Goal: Task Accomplishment & Management: Use online tool/utility

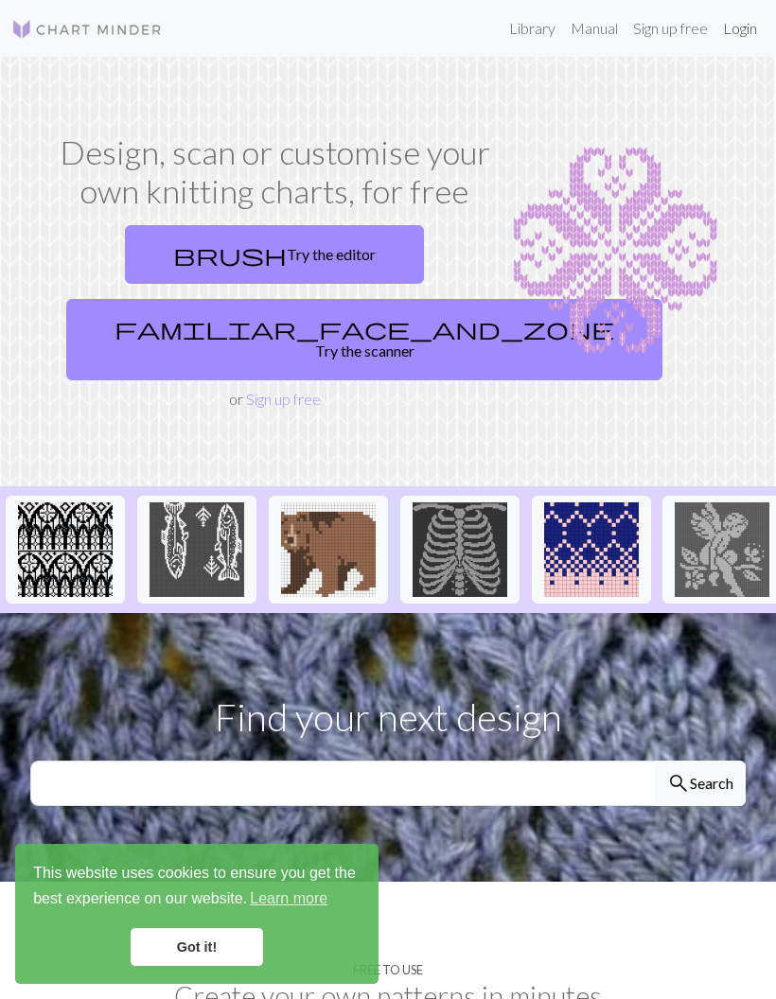
click at [745, 25] on link "Login" at bounding box center [739, 28] width 49 height 38
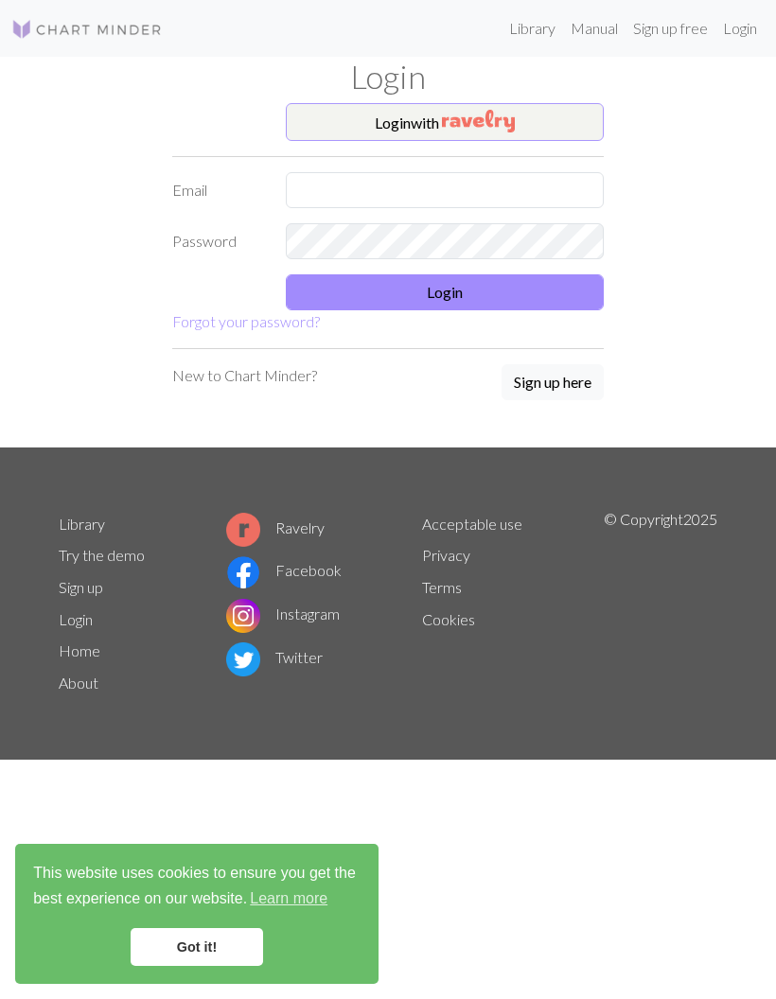
click at [550, 118] on button "Login with" at bounding box center [445, 122] width 318 height 38
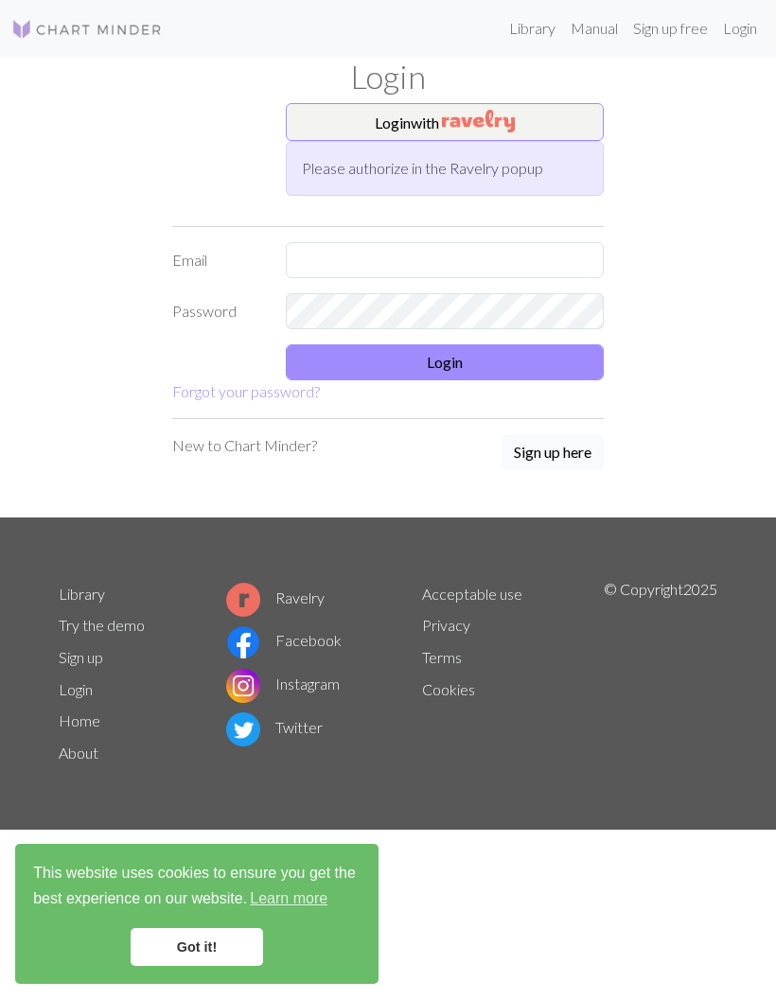
click at [557, 465] on button "Sign up here" at bounding box center [553, 452] width 102 height 36
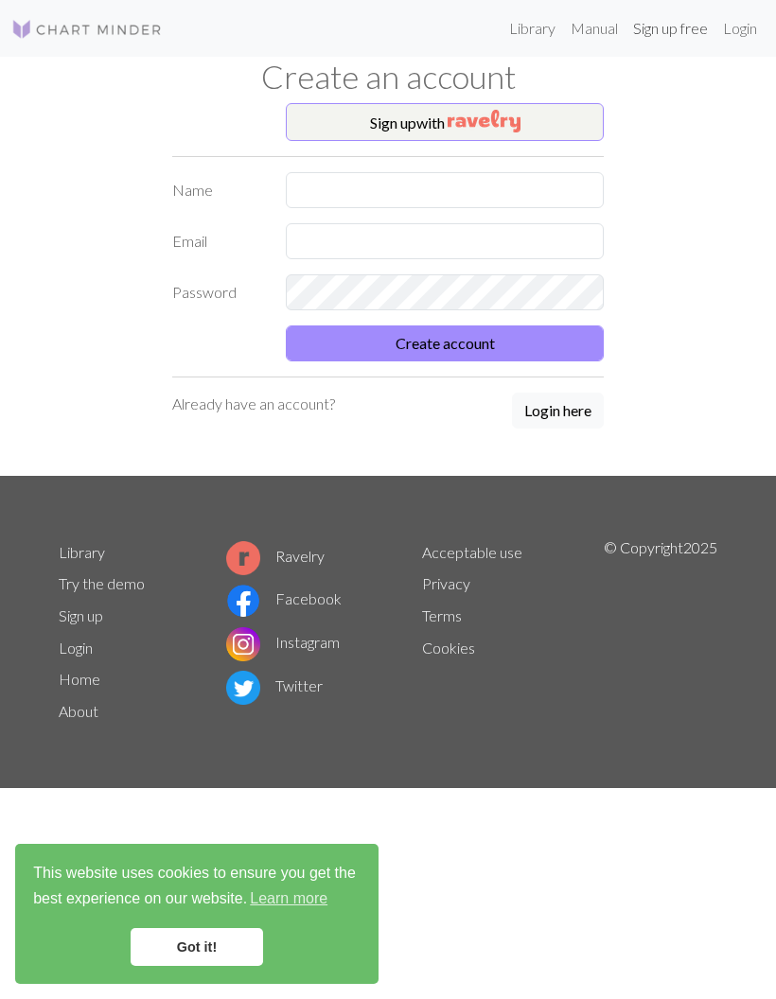
click at [674, 26] on link "Sign up free" at bounding box center [671, 28] width 90 height 38
click at [556, 116] on button "Sign up with" at bounding box center [445, 122] width 318 height 38
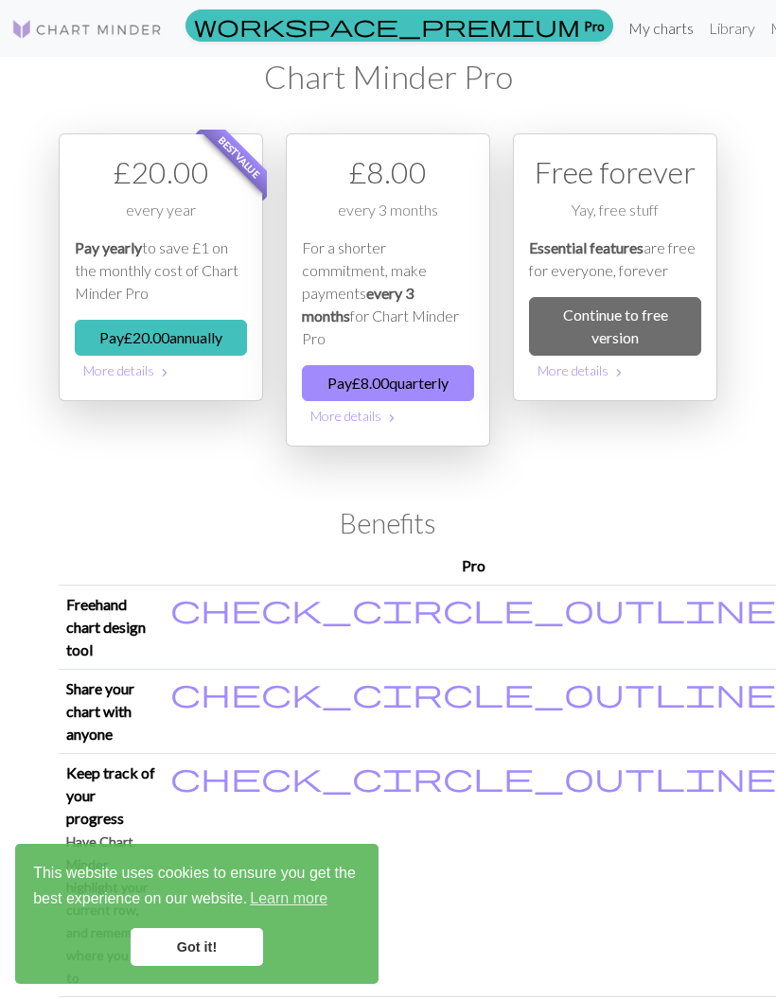
click at [621, 26] on link "My charts" at bounding box center [661, 28] width 80 height 38
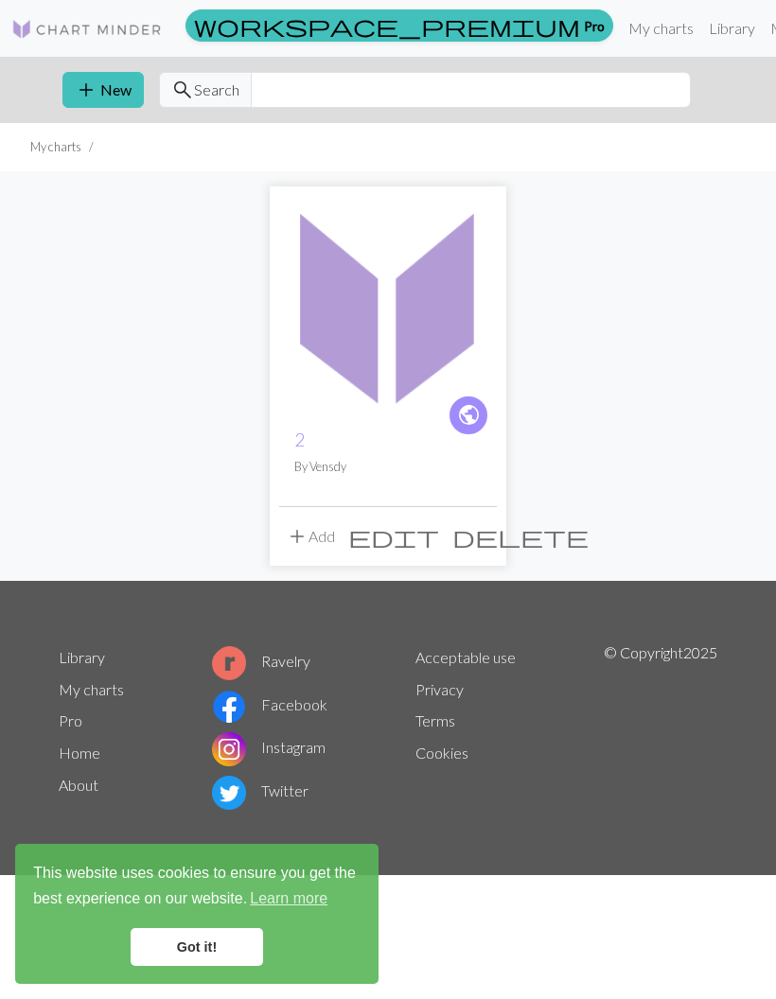
click at [408, 372] on img at bounding box center [388, 305] width 218 height 218
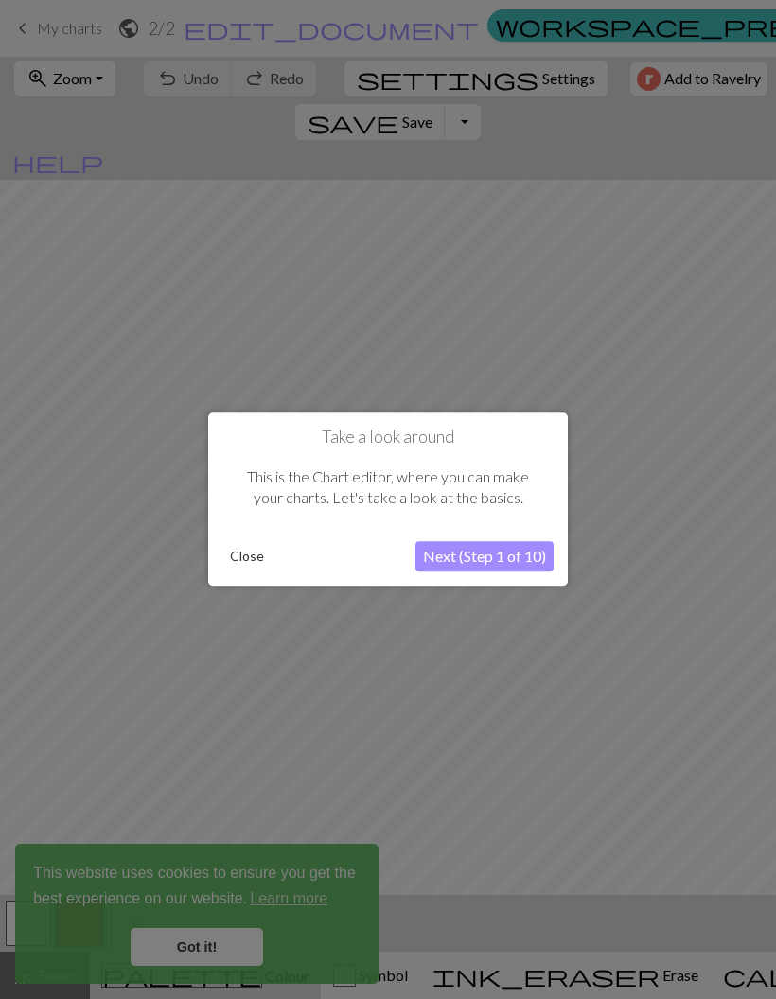
click at [260, 567] on button "Close" at bounding box center [246, 557] width 49 height 28
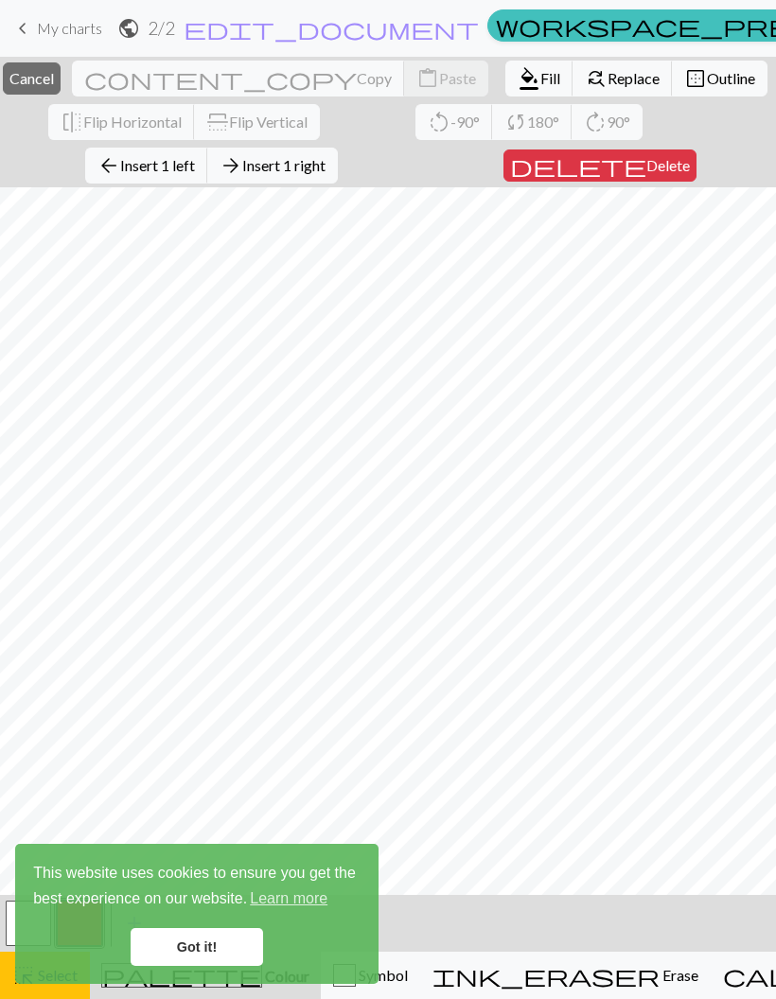
click at [711, 128] on div "close Cancel content_copy Copy content_paste Paste format_color_fill Fill find_…" at bounding box center [388, 122] width 776 height 131
click at [54, 82] on span "Cancel" at bounding box center [31, 78] width 44 height 18
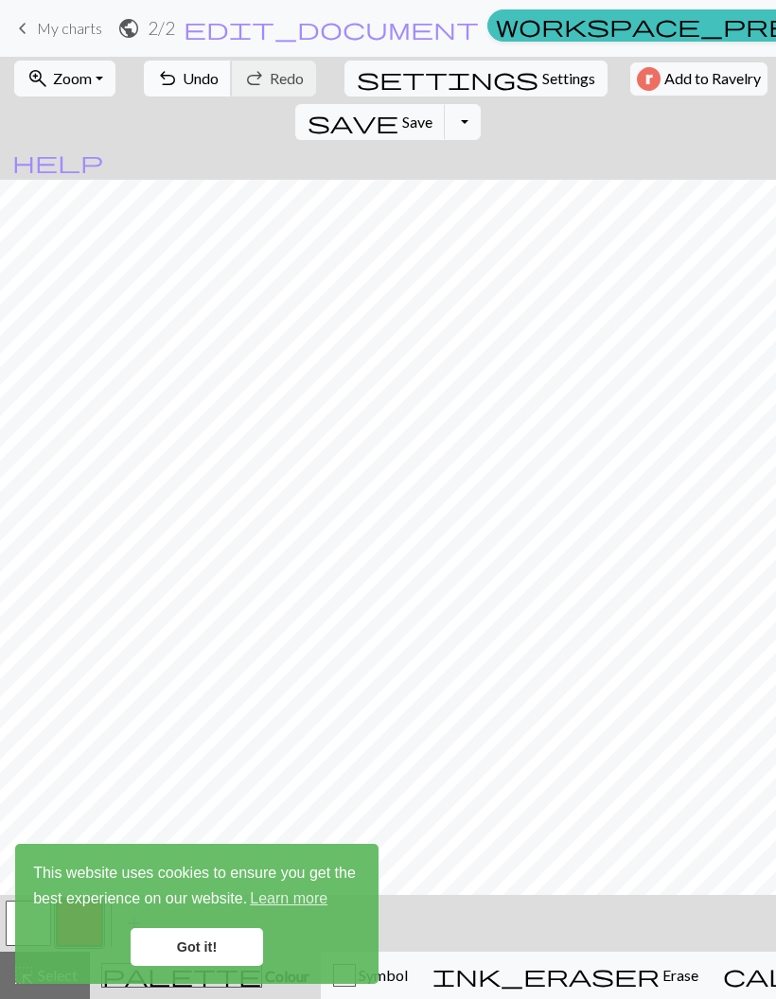
click at [183, 81] on span "Undo" at bounding box center [201, 78] width 36 height 18
click at [183, 80] on span "Undo" at bounding box center [201, 78] width 36 height 18
click at [184, 80] on span "Undo" at bounding box center [201, 78] width 36 height 18
click at [184, 79] on span "Undo" at bounding box center [201, 78] width 36 height 18
click at [183, 79] on span "Undo" at bounding box center [201, 78] width 36 height 18
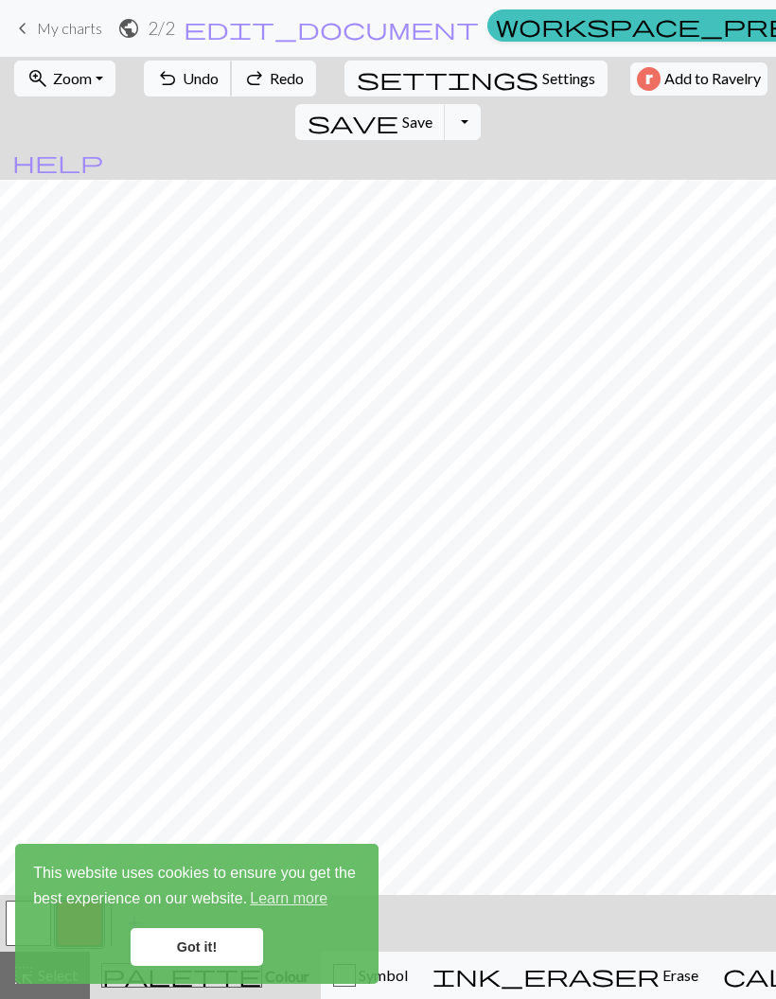
click at [183, 79] on span "Undo" at bounding box center [201, 78] width 36 height 18
click at [167, 81] on span "undo" at bounding box center [167, 78] width 23 height 26
click at [165, 90] on span "undo" at bounding box center [167, 78] width 23 height 26
click at [201, 83] on span "Undo" at bounding box center [201, 78] width 36 height 18
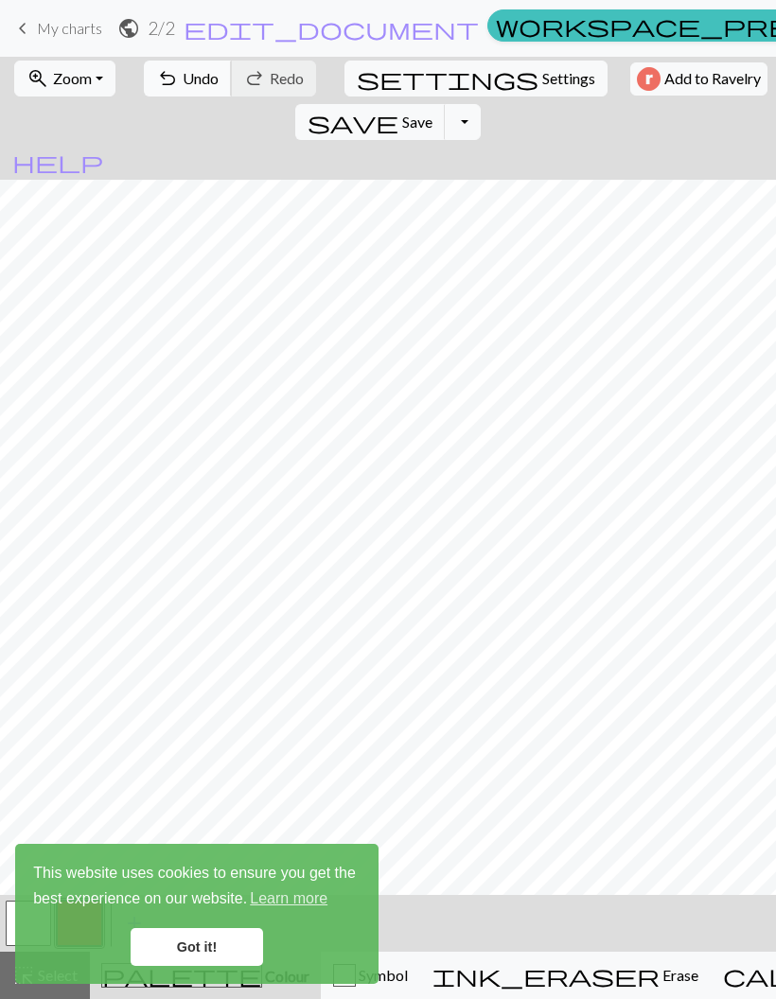
click at [167, 82] on span "undo" at bounding box center [167, 78] width 23 height 26
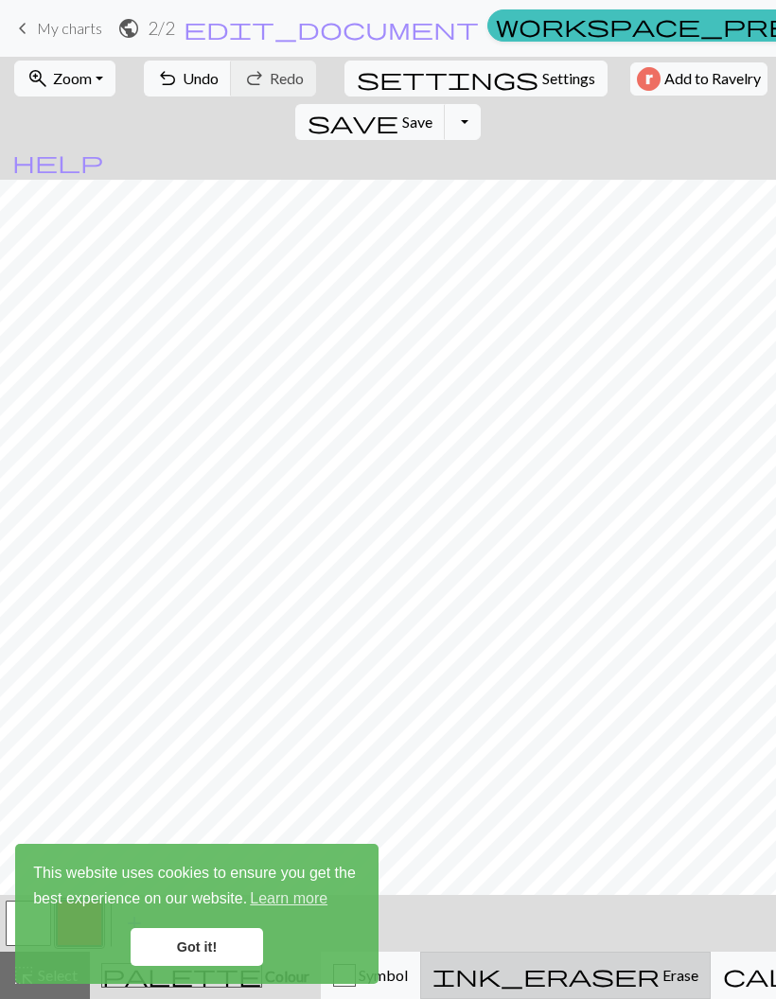
click at [503, 964] on span "ink_eraser" at bounding box center [545, 975] width 227 height 26
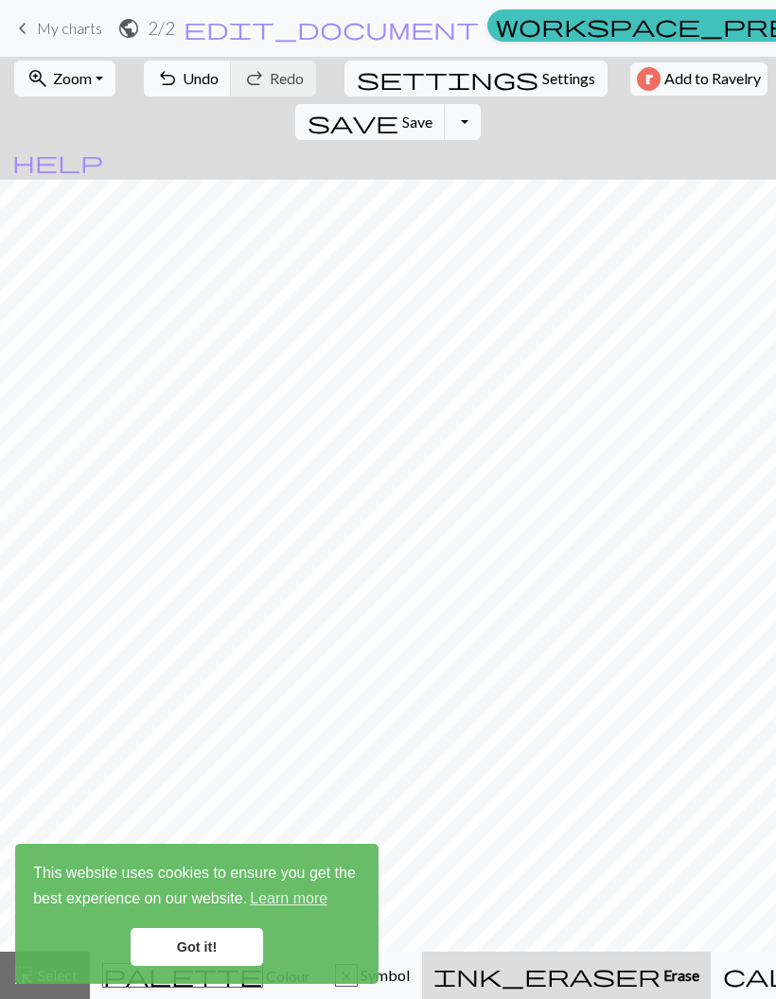
click at [235, 946] on link "Got it!" at bounding box center [197, 947] width 132 height 38
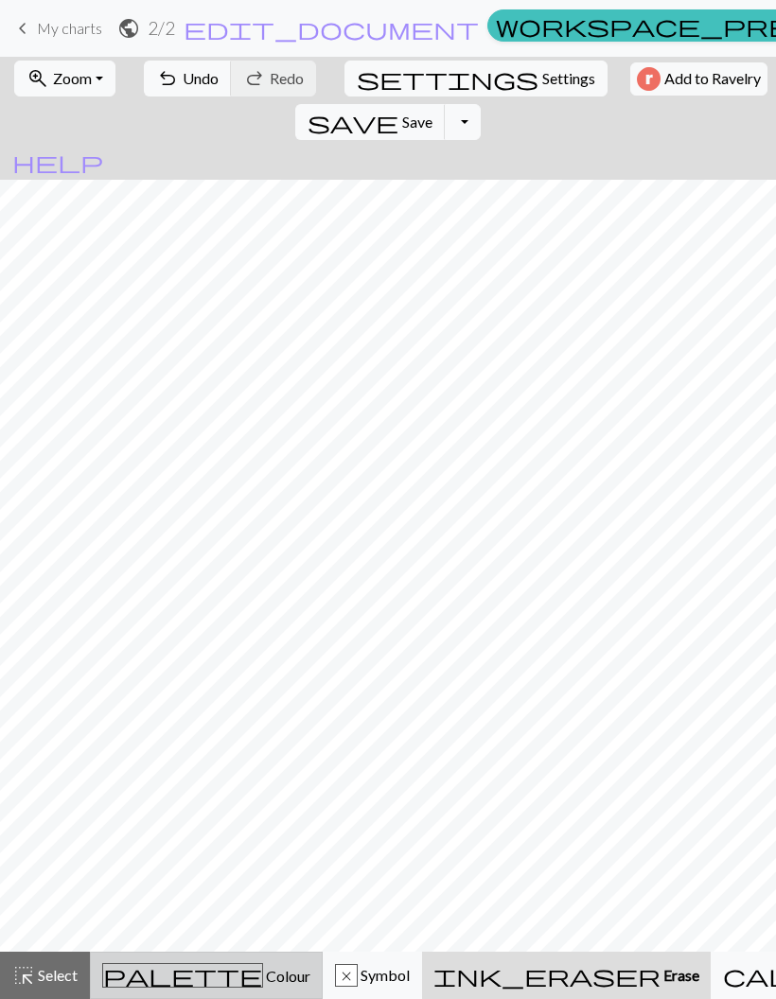
click at [217, 978] on div "palette Colour Colour" at bounding box center [206, 975] width 208 height 25
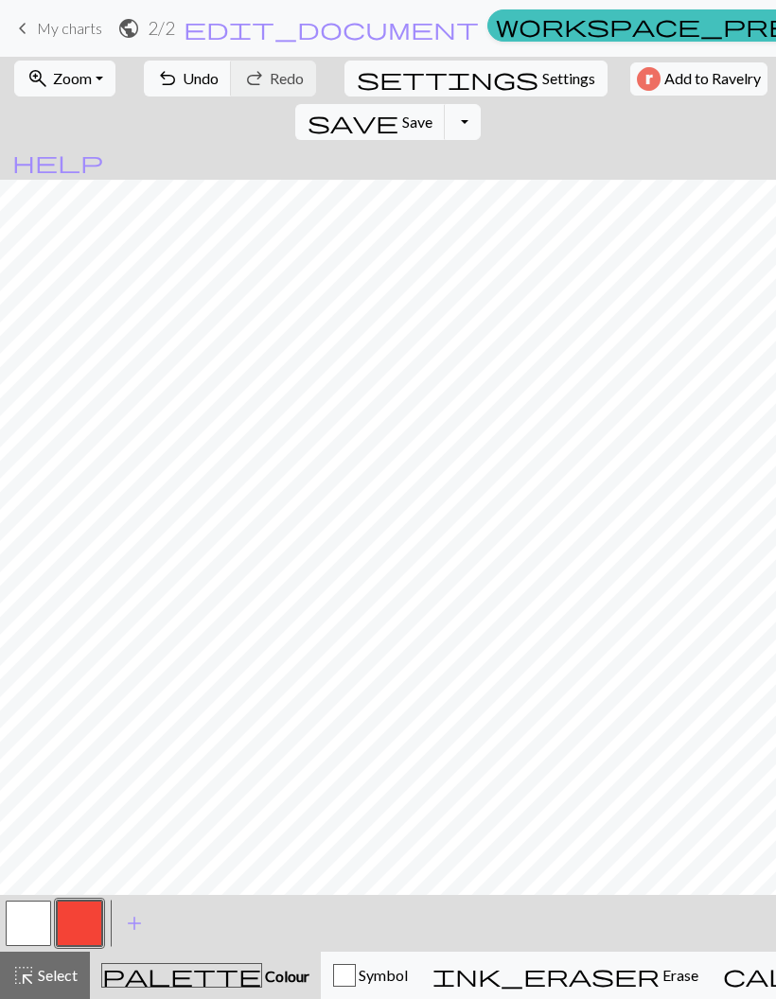
click at [40, 925] on button "button" at bounding box center [28, 923] width 45 height 45
click at [90, 925] on button "button" at bounding box center [79, 923] width 45 height 45
click at [43, 927] on button "button" at bounding box center [28, 923] width 45 height 45
click at [61, 974] on span "Select" at bounding box center [56, 975] width 43 height 18
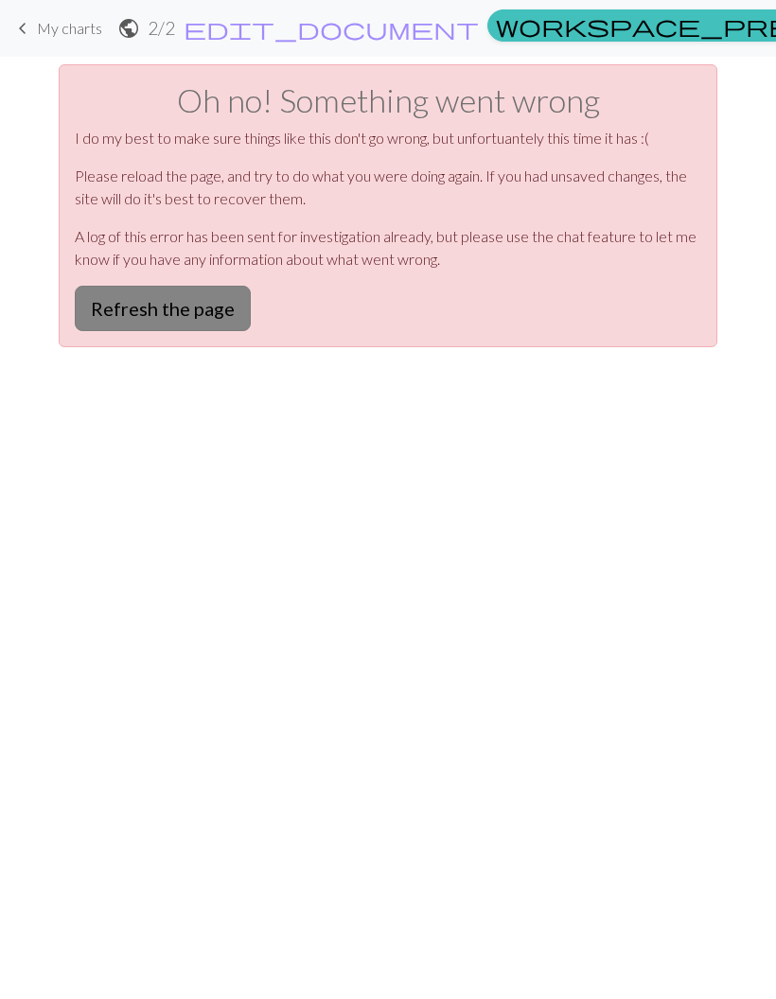
click at [209, 317] on button "Refresh the page" at bounding box center [163, 308] width 176 height 45
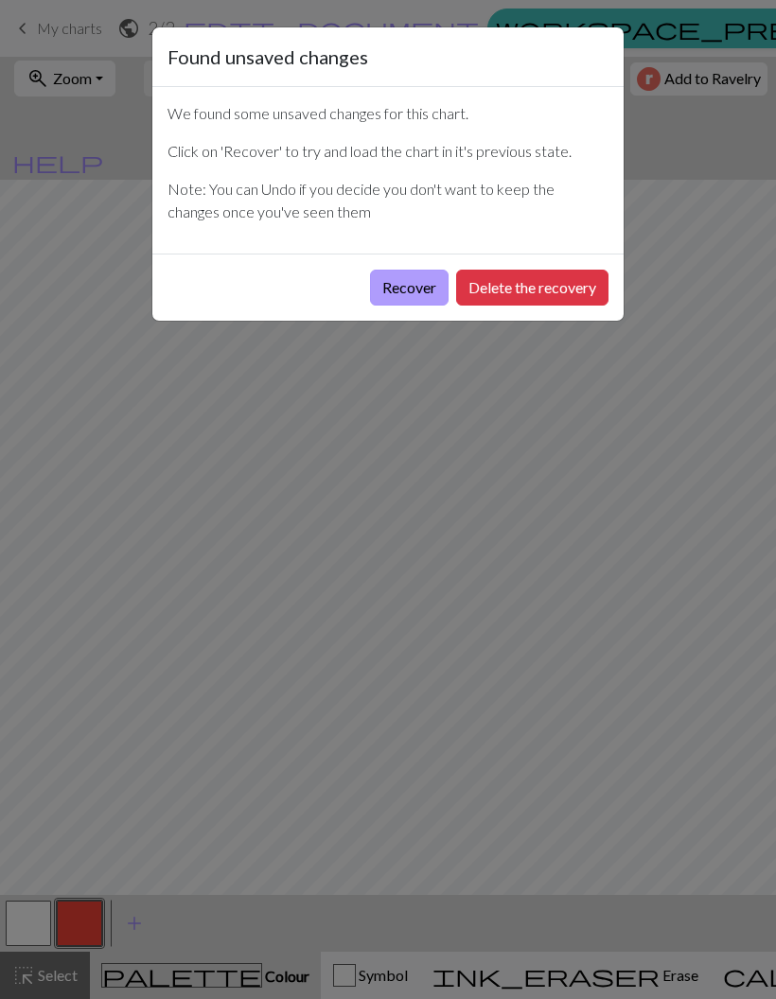
click at [417, 294] on button "Recover" at bounding box center [409, 288] width 79 height 36
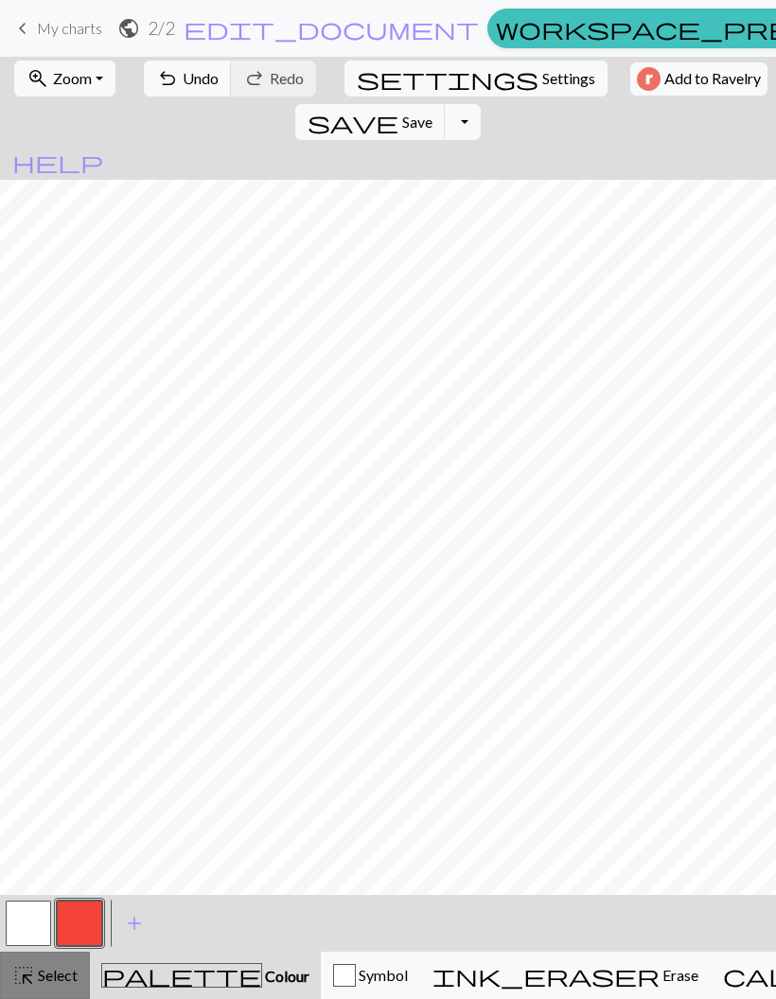
click at [64, 969] on span "Select" at bounding box center [56, 975] width 43 height 18
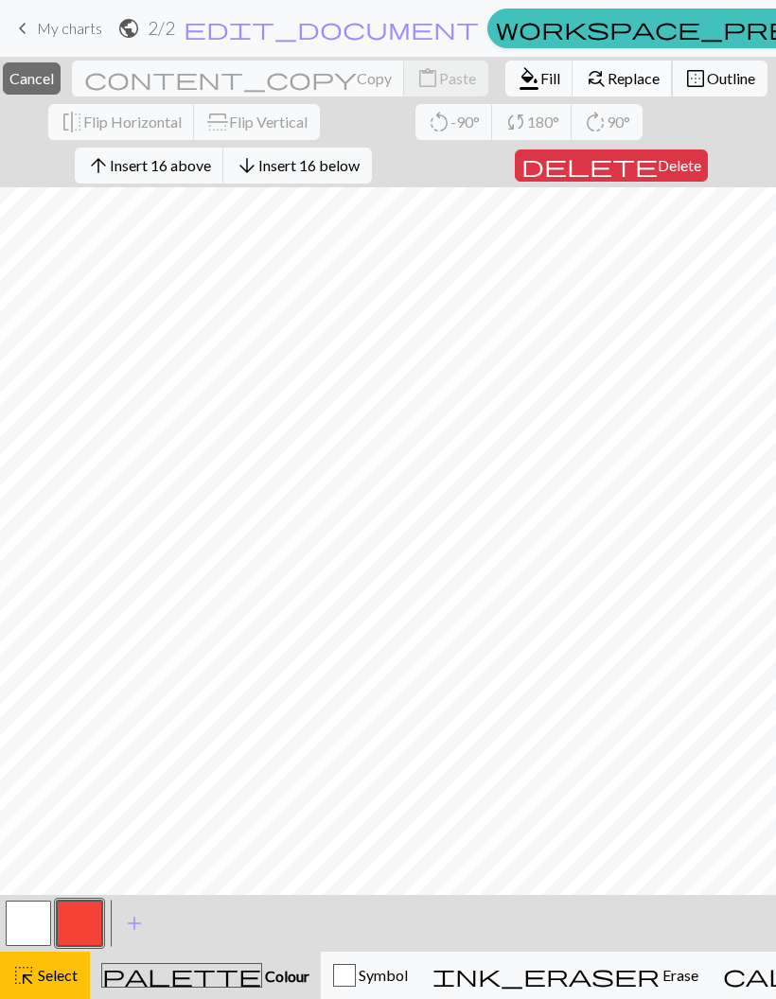
click at [608, 82] on span "Replace" at bounding box center [634, 78] width 52 height 18
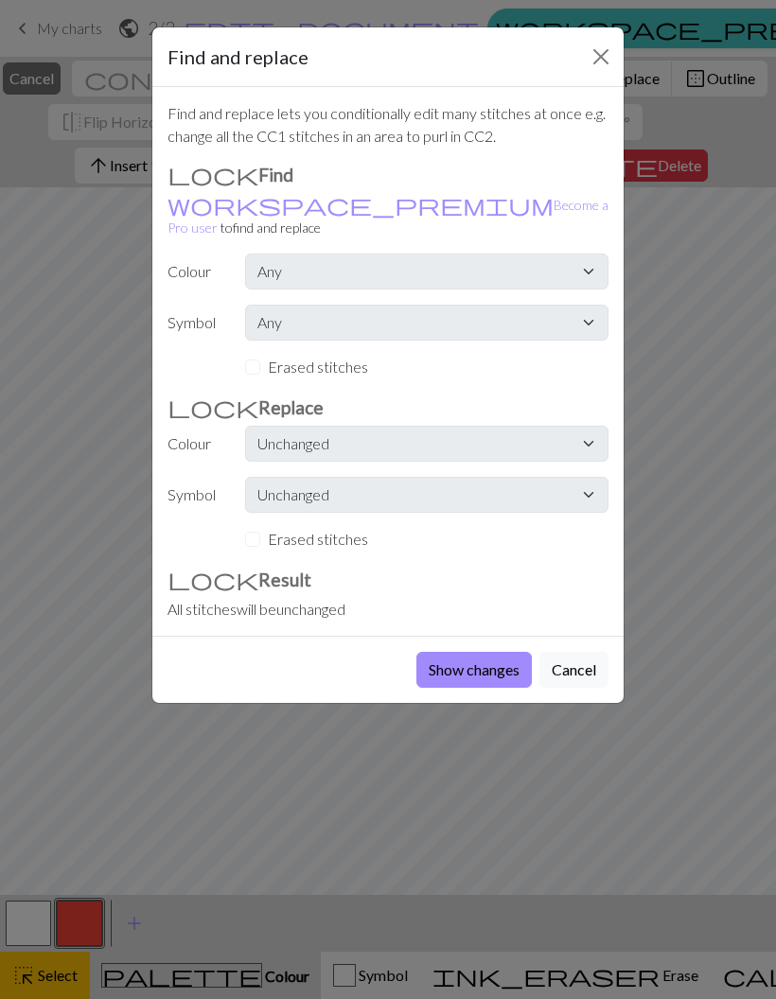
click at [607, 61] on button "Close" at bounding box center [601, 57] width 30 height 30
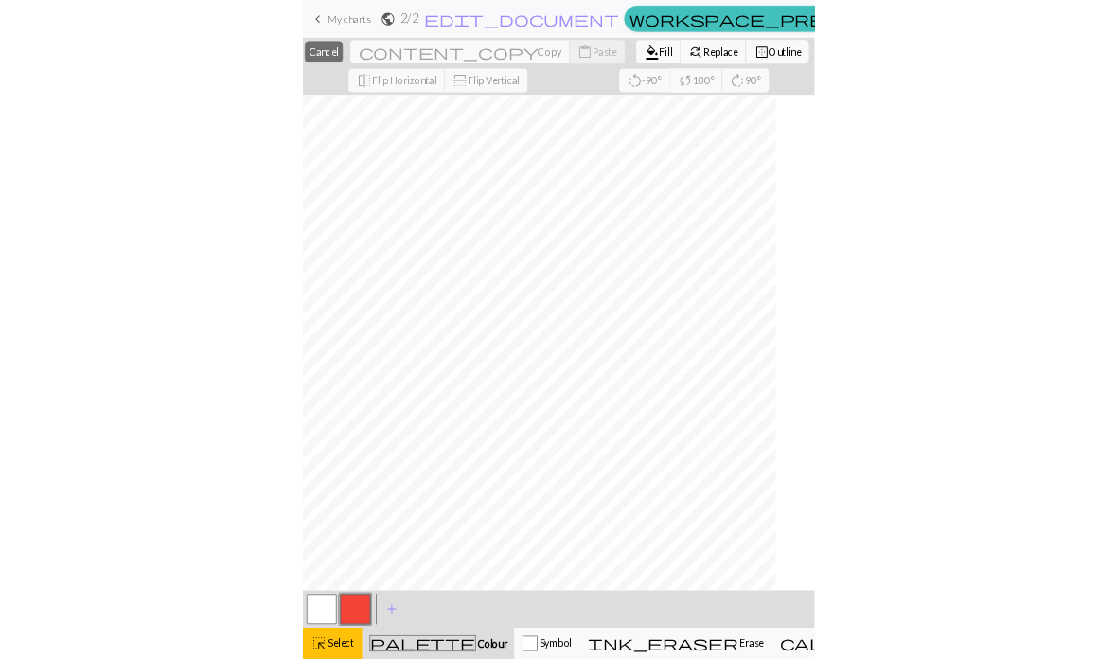
scroll to position [0, 4]
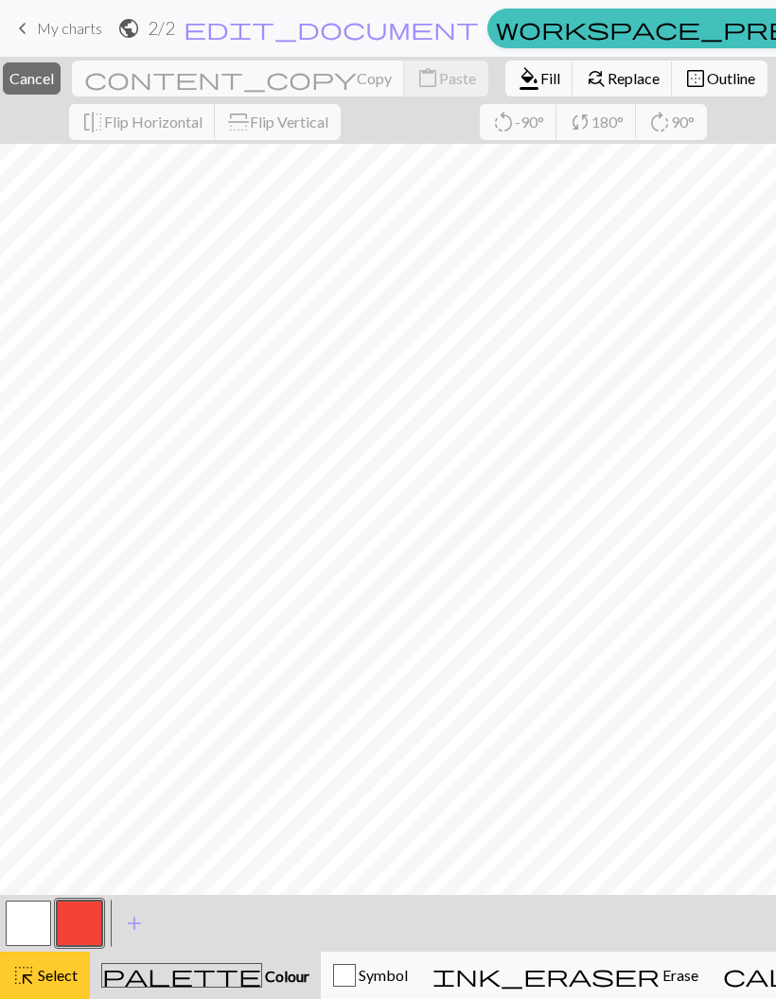
click at [60, 964] on div "highlight_alt Select Select" at bounding box center [44, 975] width 65 height 23
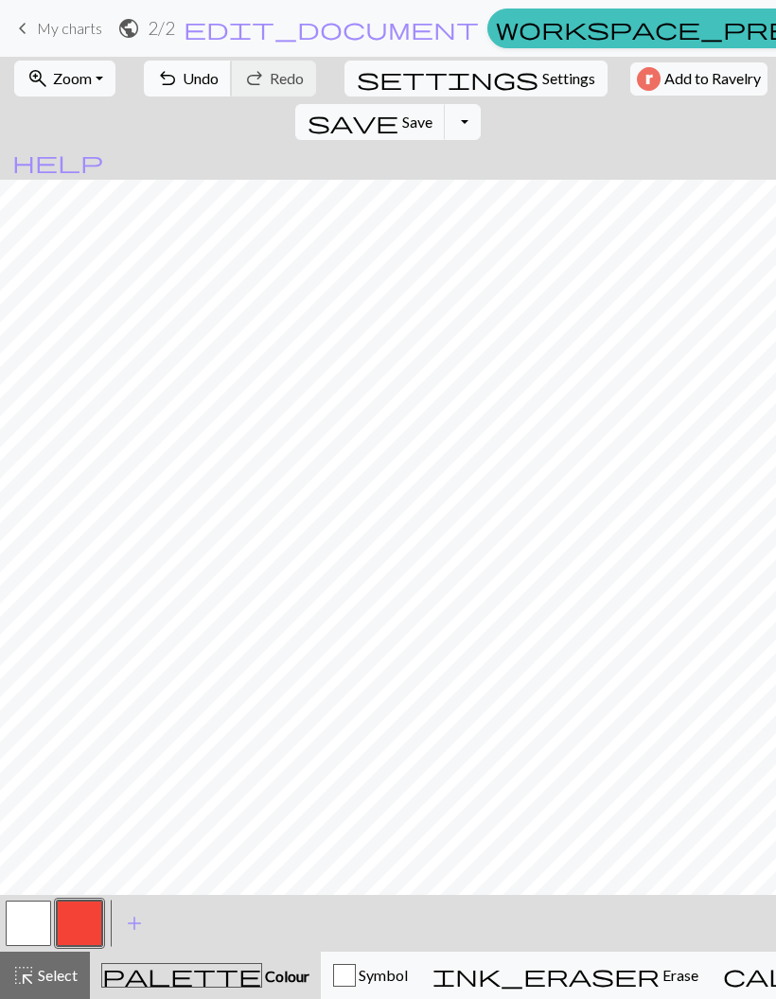
click at [184, 80] on span "Undo" at bounding box center [201, 78] width 36 height 18
click at [65, 974] on span "Select" at bounding box center [56, 975] width 43 height 18
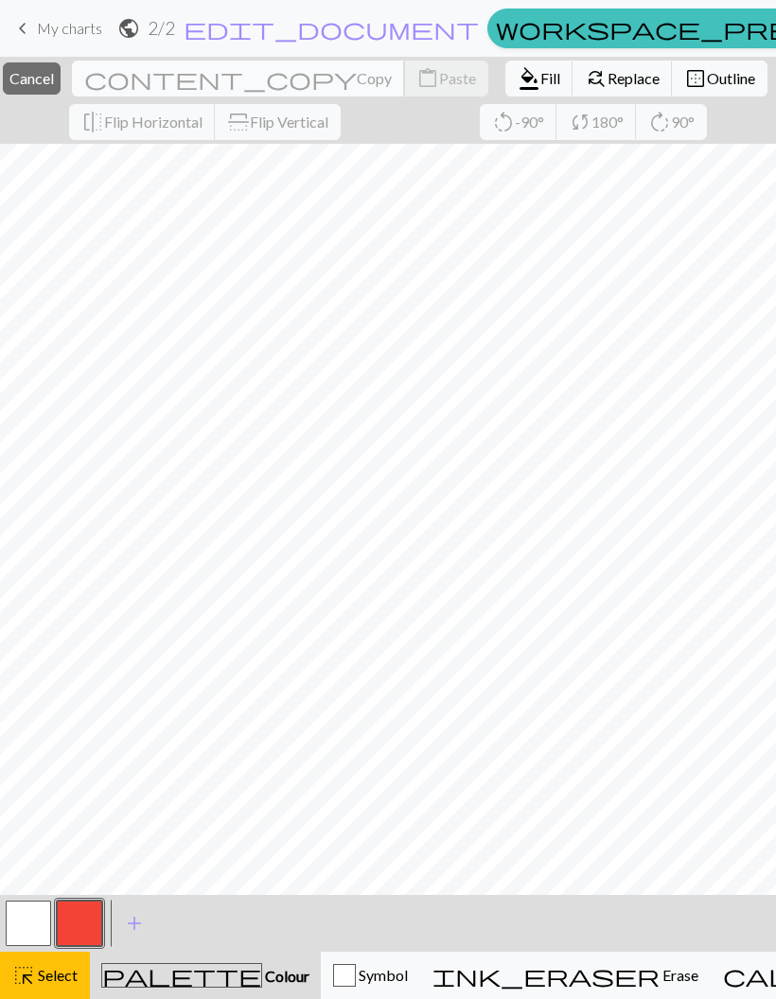
click at [357, 86] on span "Copy" at bounding box center [374, 78] width 35 height 18
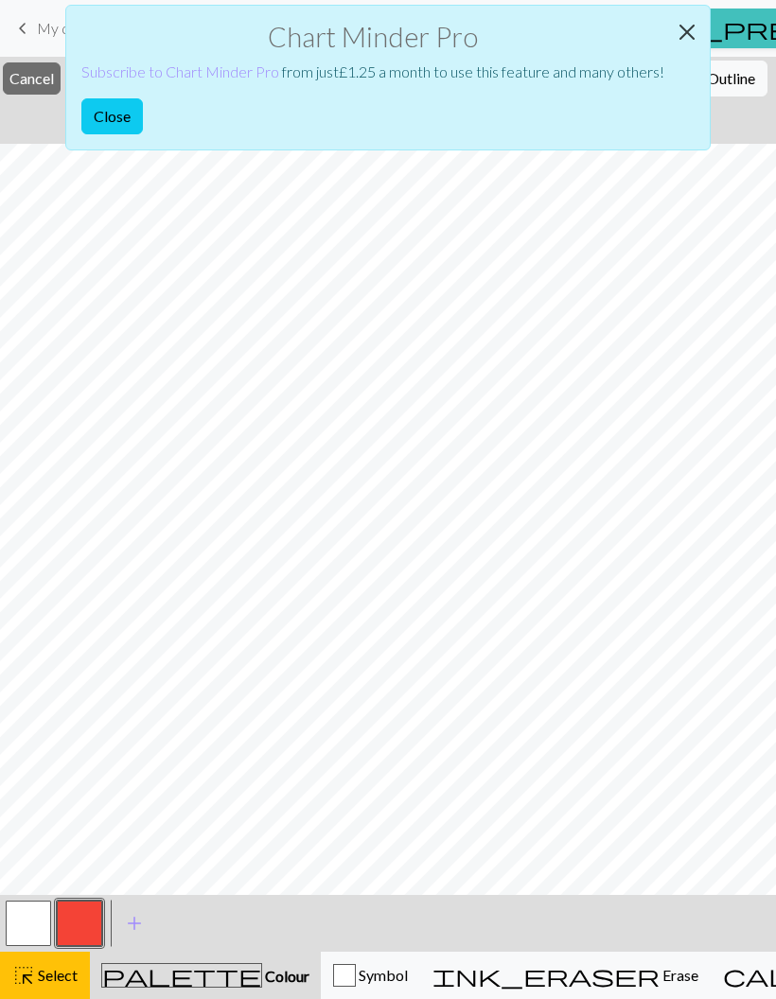
click at [683, 35] on button "Close" at bounding box center [686, 32] width 45 height 53
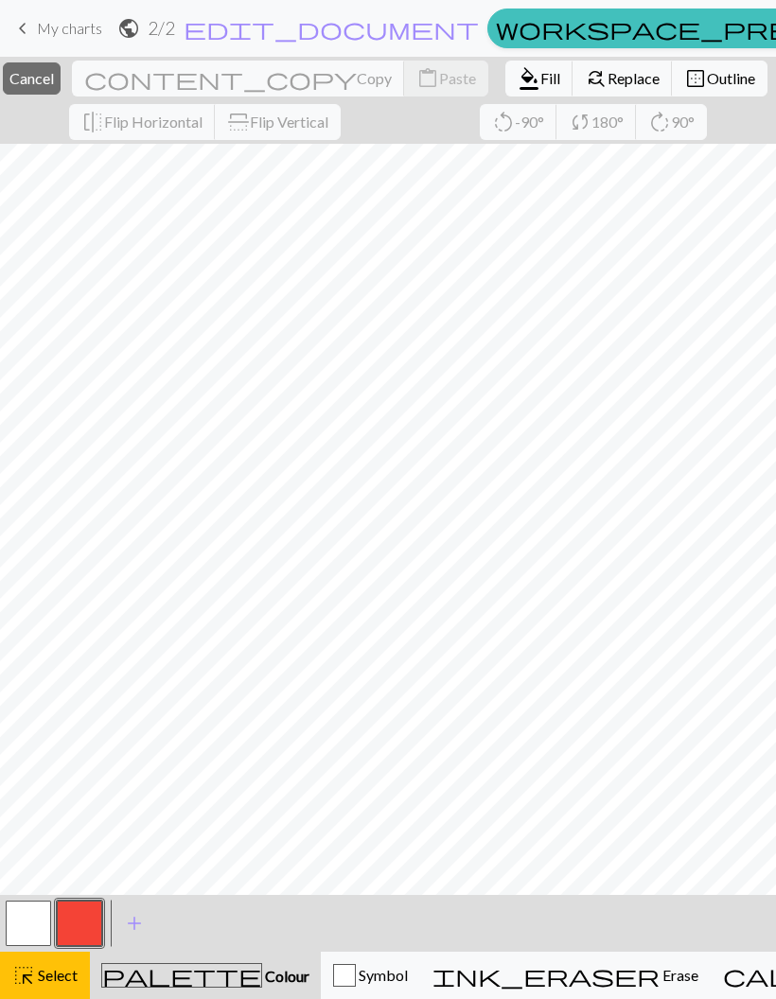
click at [80, 967] on button "highlight_alt Select Select" at bounding box center [45, 975] width 90 height 47
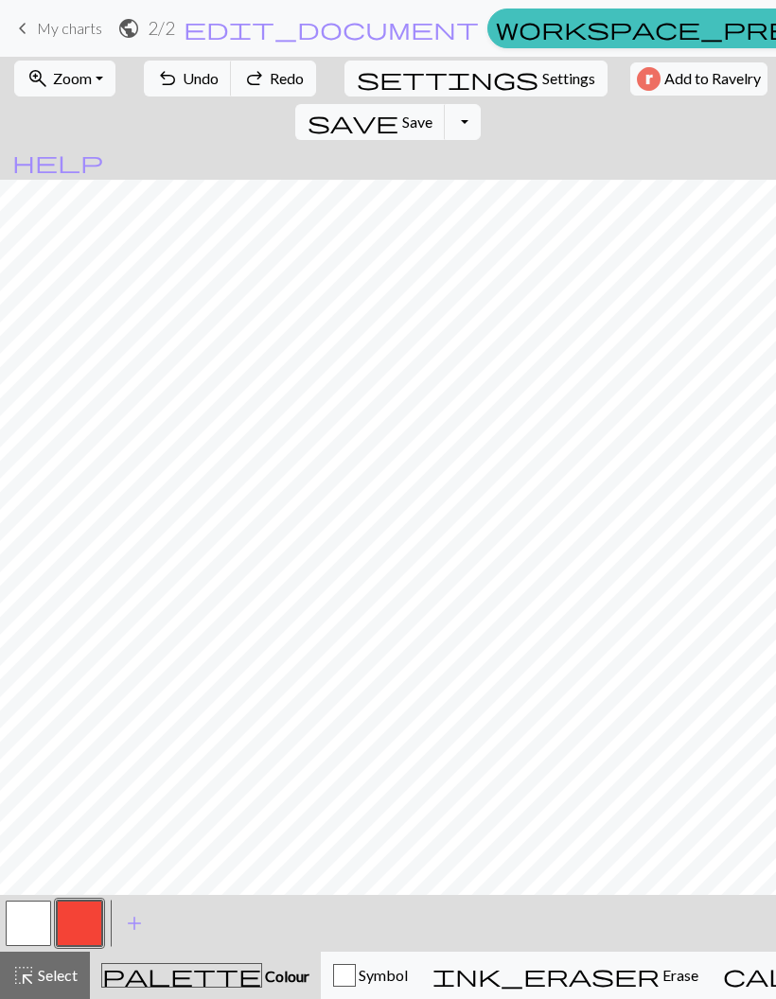
click at [191, 989] on button "palette Colour Colour" at bounding box center [205, 975] width 231 height 47
click at [262, 978] on span "Colour" at bounding box center [285, 976] width 47 height 18
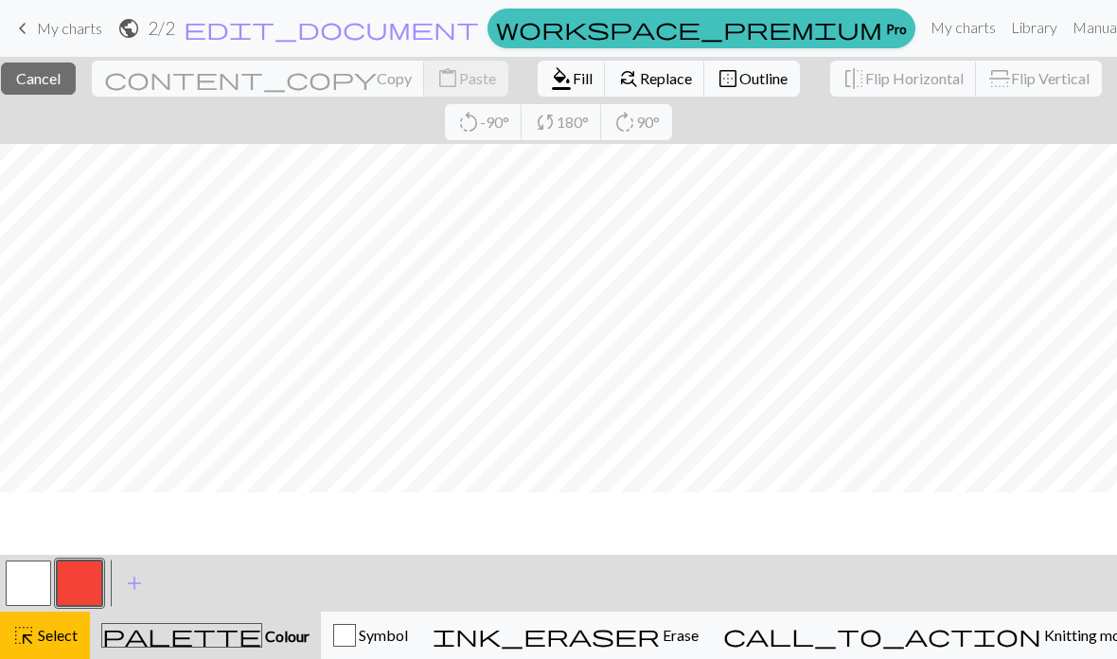
scroll to position [0, 0]
